Goal: Transaction & Acquisition: Purchase product/service

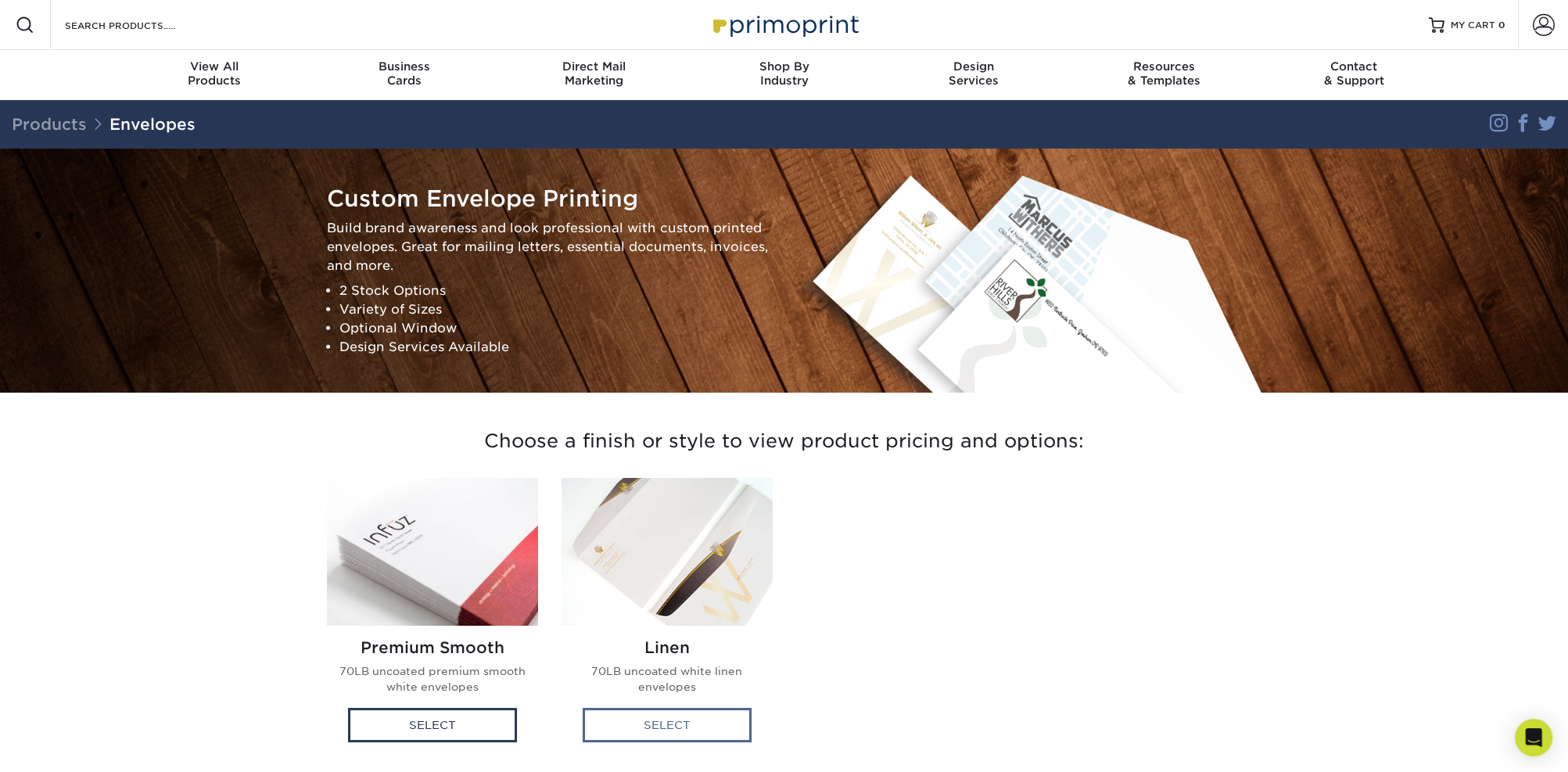
click at [666, 719] on div "Select" at bounding box center [667, 725] width 169 height 35
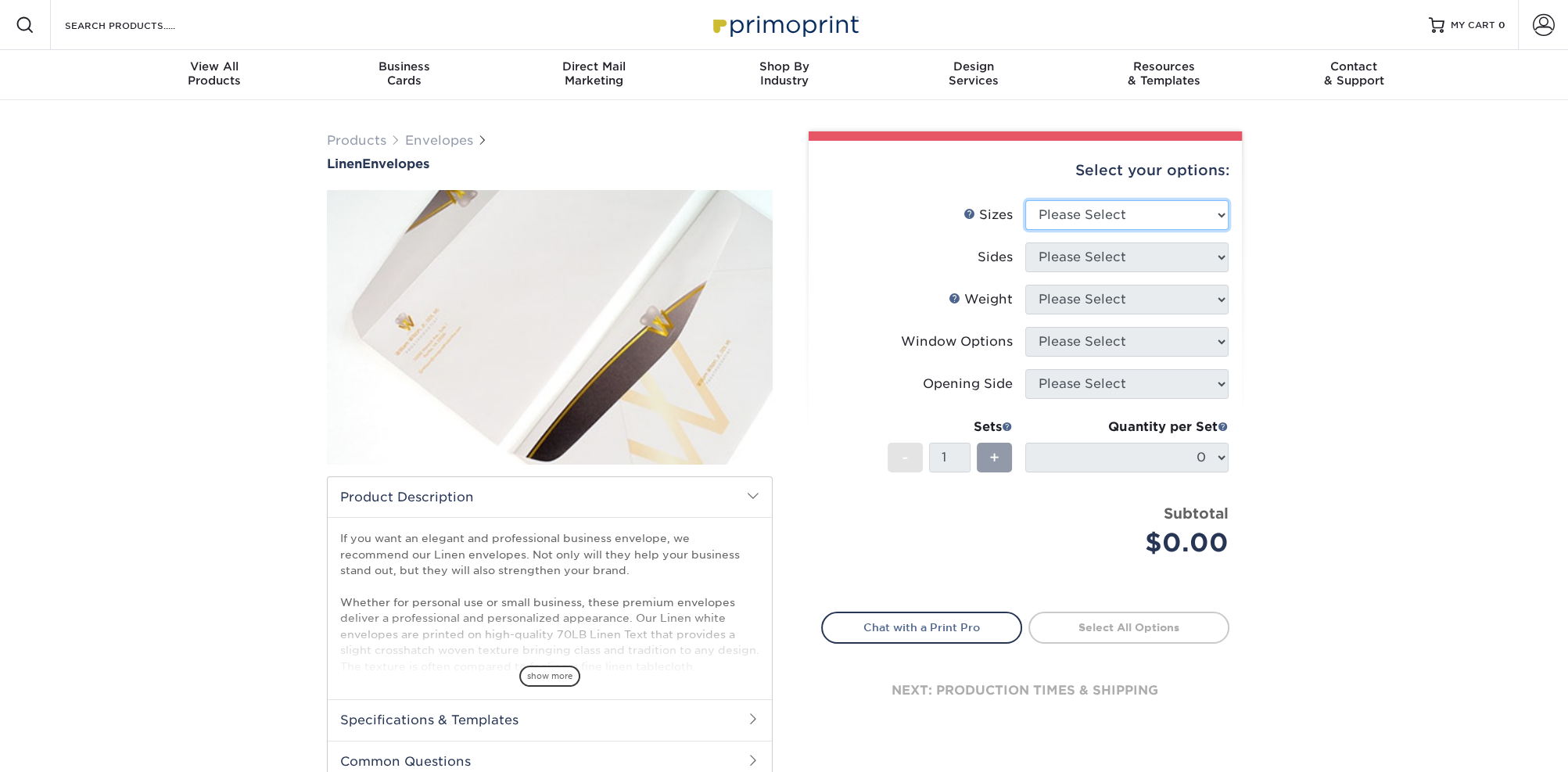
click at [1062, 207] on select "Please Select 8.875" x 3.875" 4.125" x 9.5" 5.25" x 7.25" 9" x 12"" at bounding box center [1127, 214] width 203 height 30
click at [1348, 276] on div "Products Envelopes Linen Envelopes" at bounding box center [784, 493] width 1568 height 785
